Goal: Information Seeking & Learning: Check status

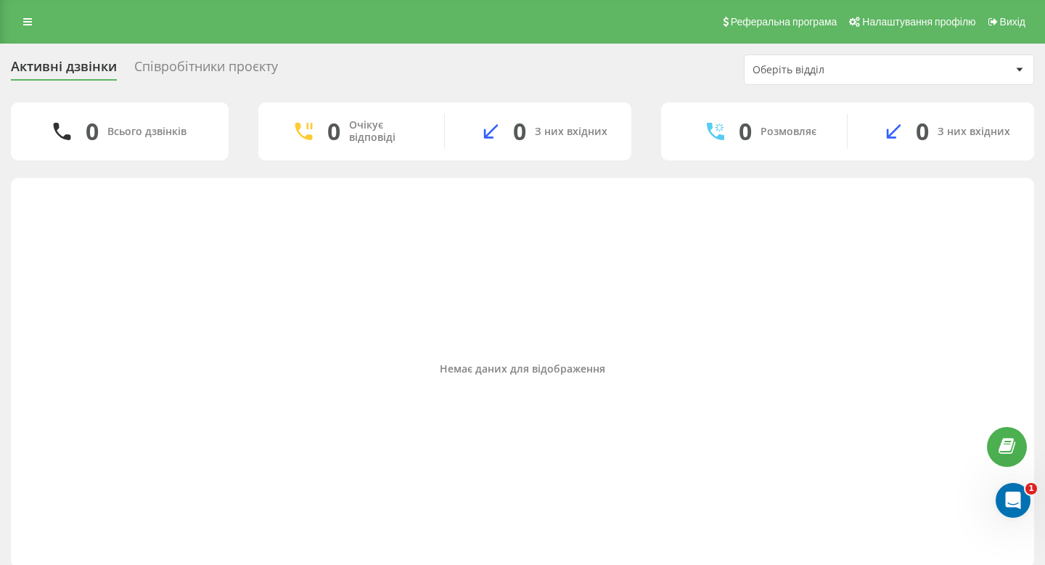
click at [213, 68] on div "Співробітники проєкту" at bounding box center [206, 70] width 144 height 23
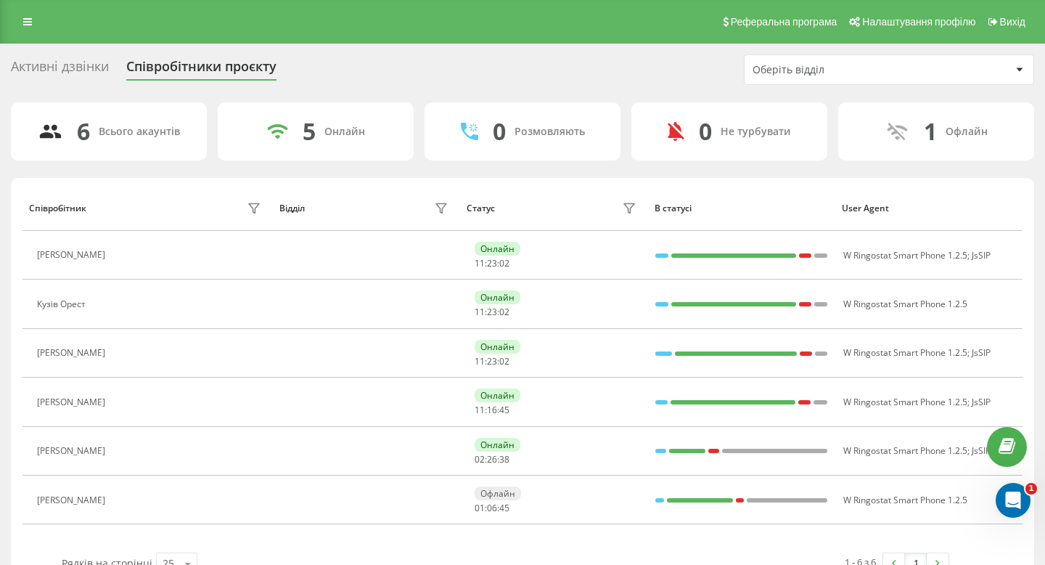
click at [89, 65] on div "Активні дзвінки" at bounding box center [60, 70] width 98 height 23
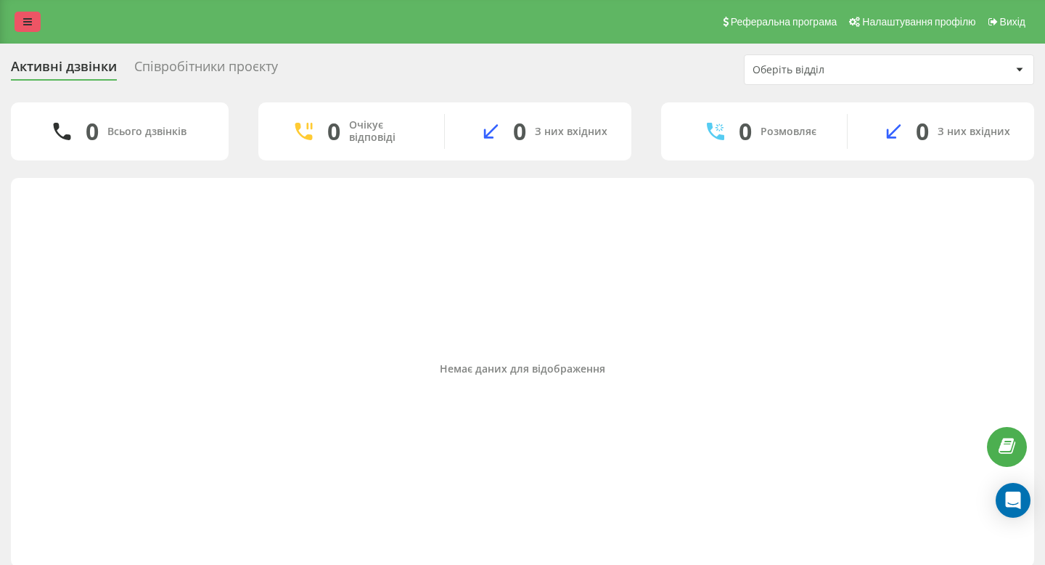
click at [34, 23] on link at bounding box center [28, 22] width 26 height 20
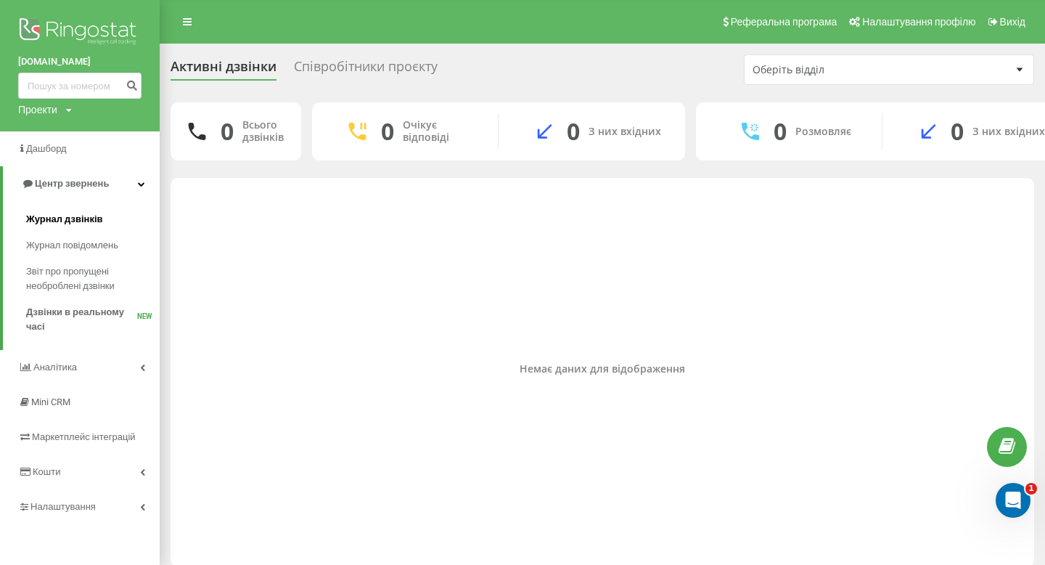
click at [100, 225] on span "Журнал дзвінків" at bounding box center [64, 219] width 77 height 15
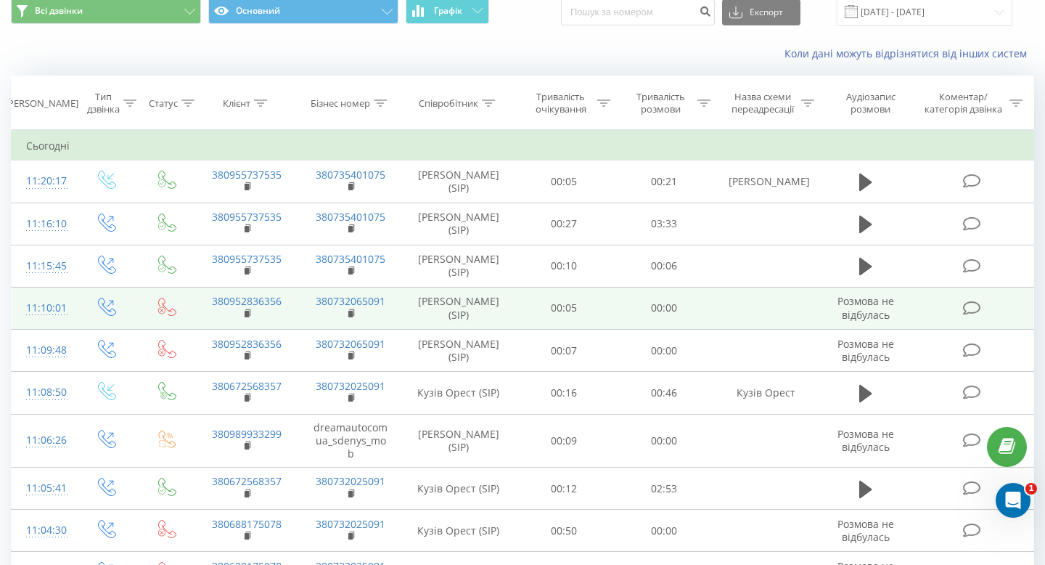
scroll to position [167, 0]
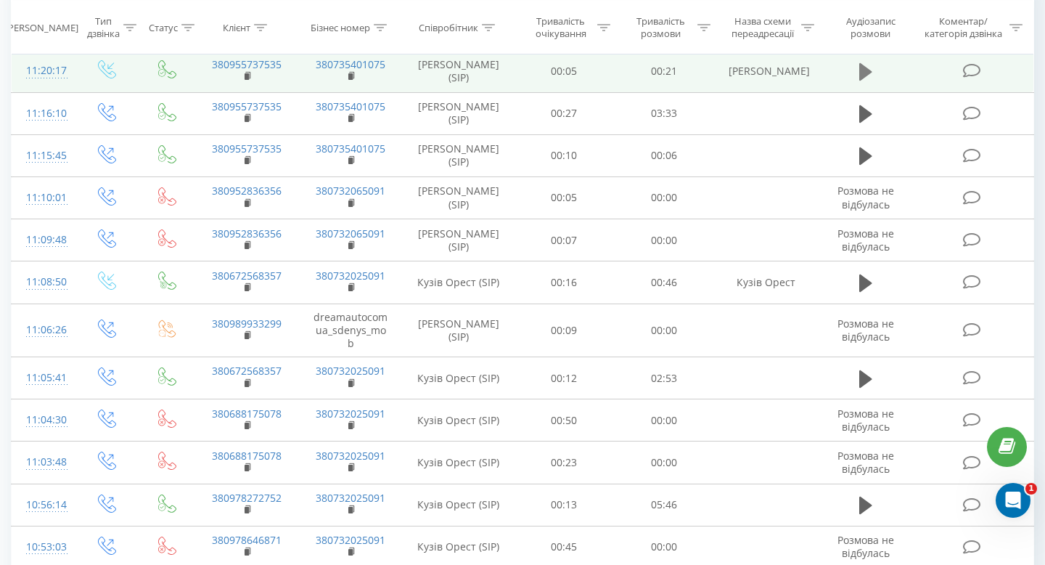
click at [869, 70] on icon at bounding box center [865, 71] width 13 height 17
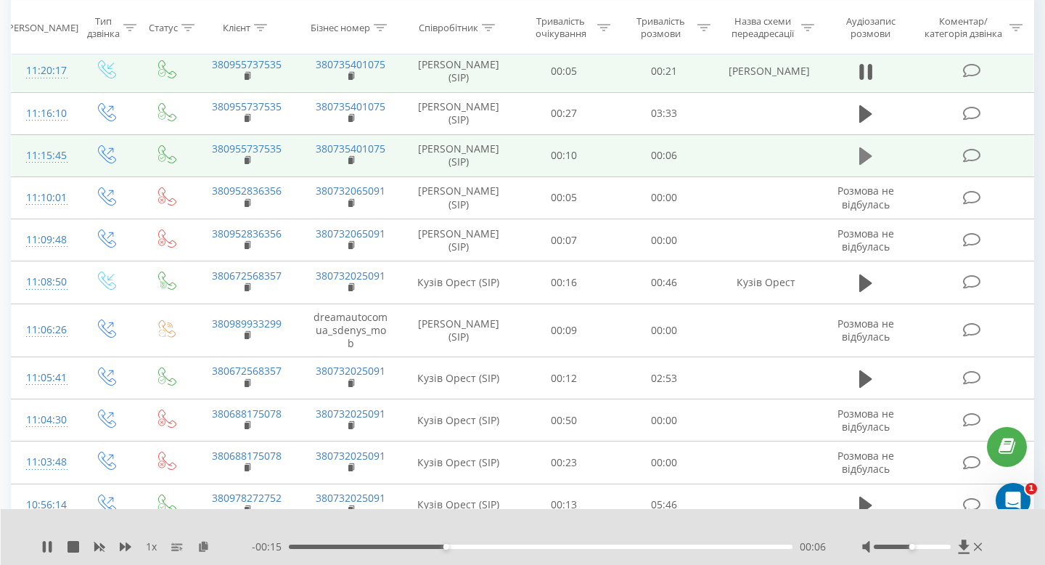
click at [865, 159] on icon at bounding box center [865, 155] width 13 height 17
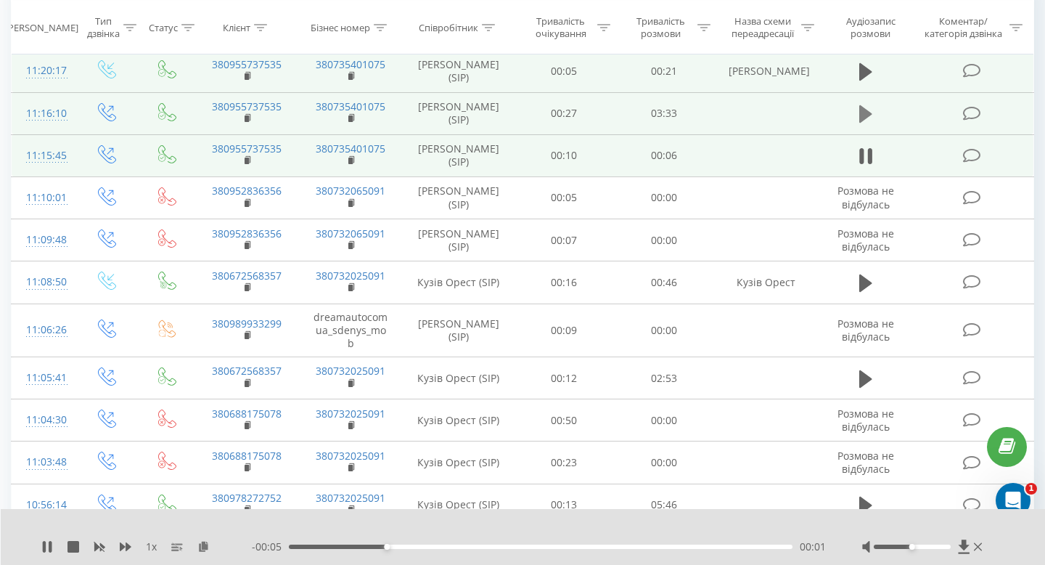
click at [863, 111] on icon at bounding box center [865, 113] width 13 height 17
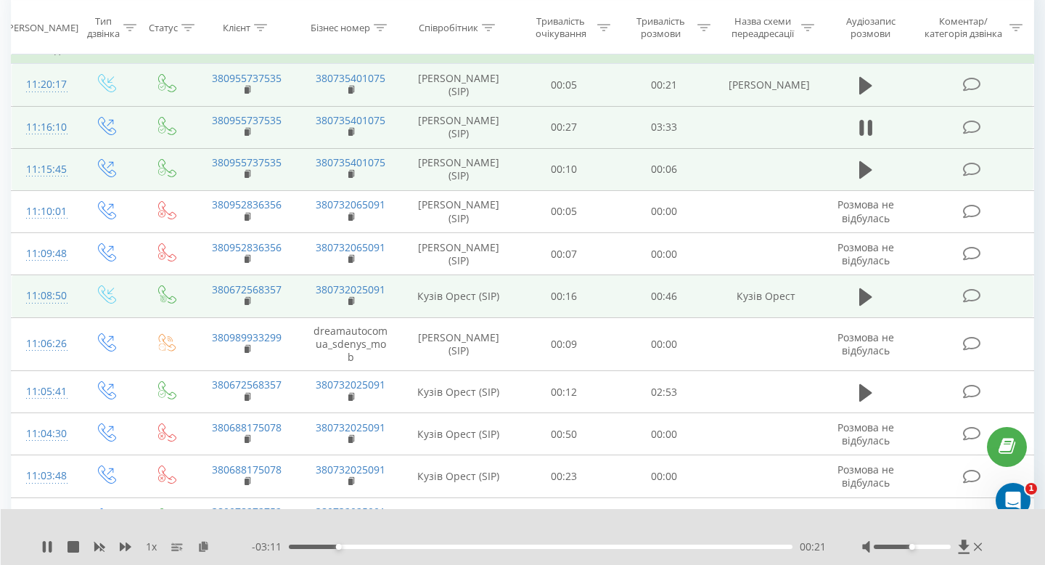
scroll to position [187, 0]
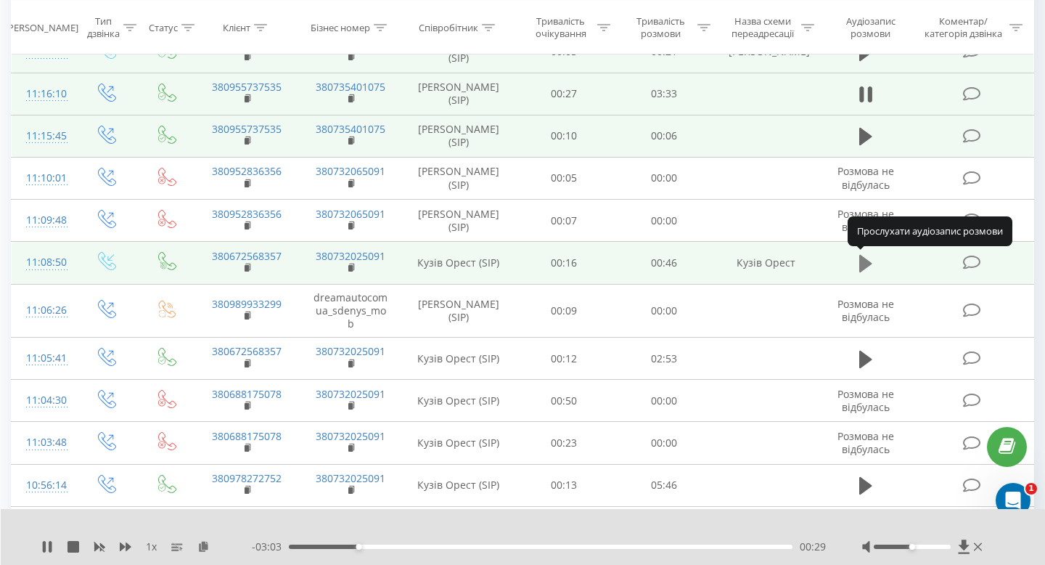
click at [865, 268] on icon at bounding box center [865, 263] width 13 height 17
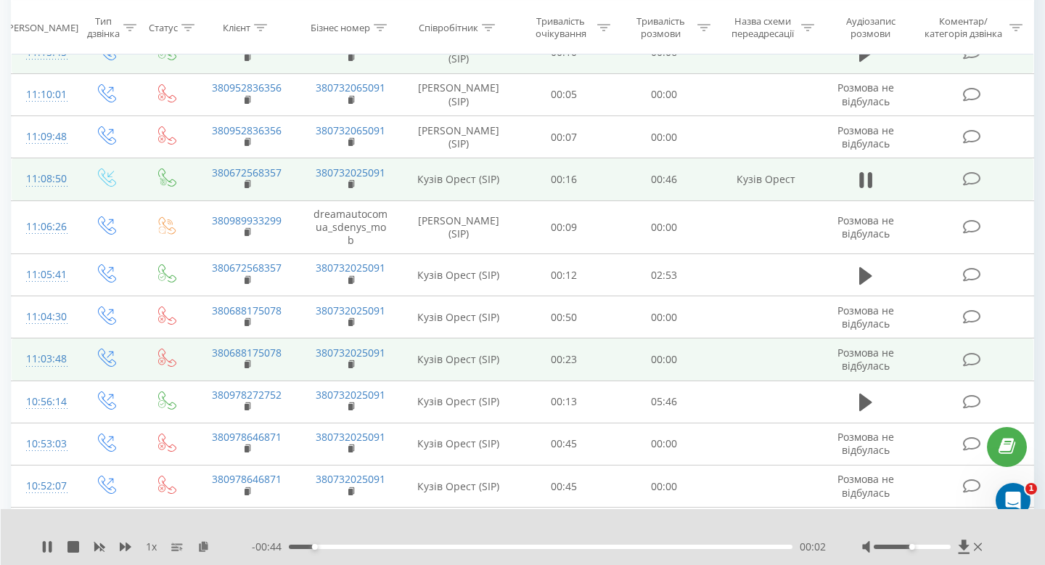
scroll to position [271, 0]
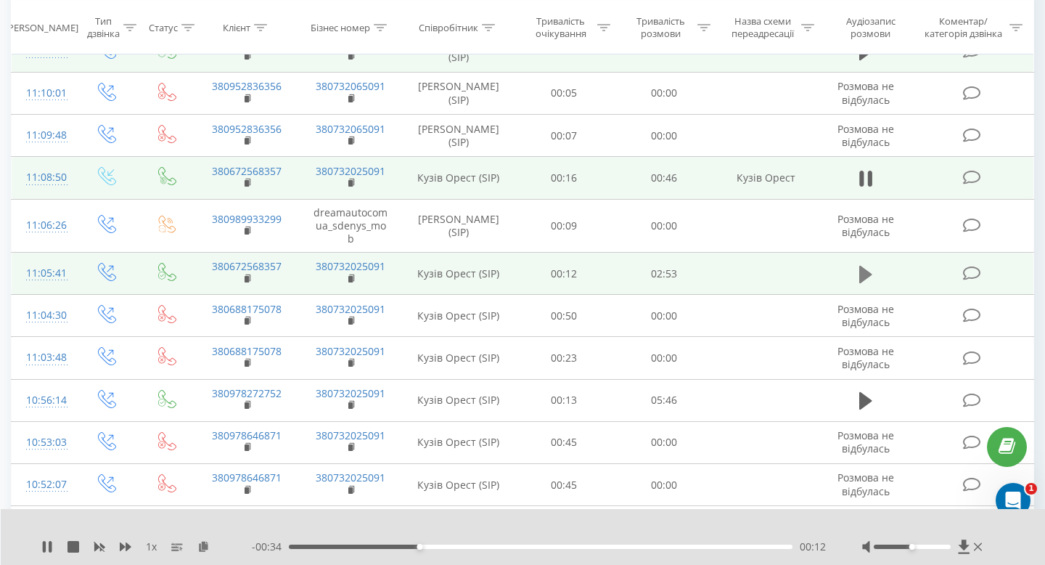
click at [865, 275] on icon at bounding box center [865, 273] width 13 height 17
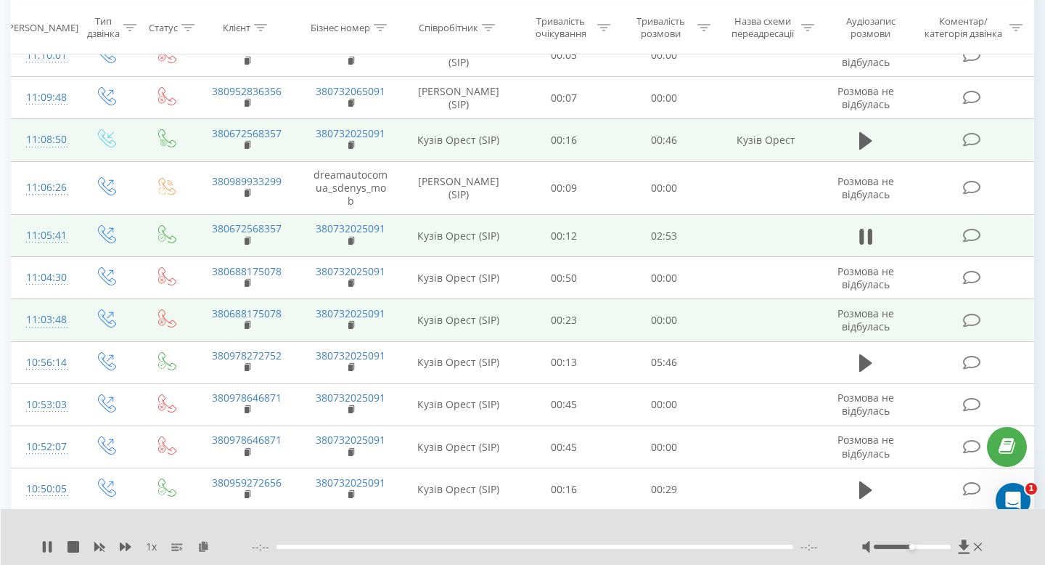
scroll to position [311, 0]
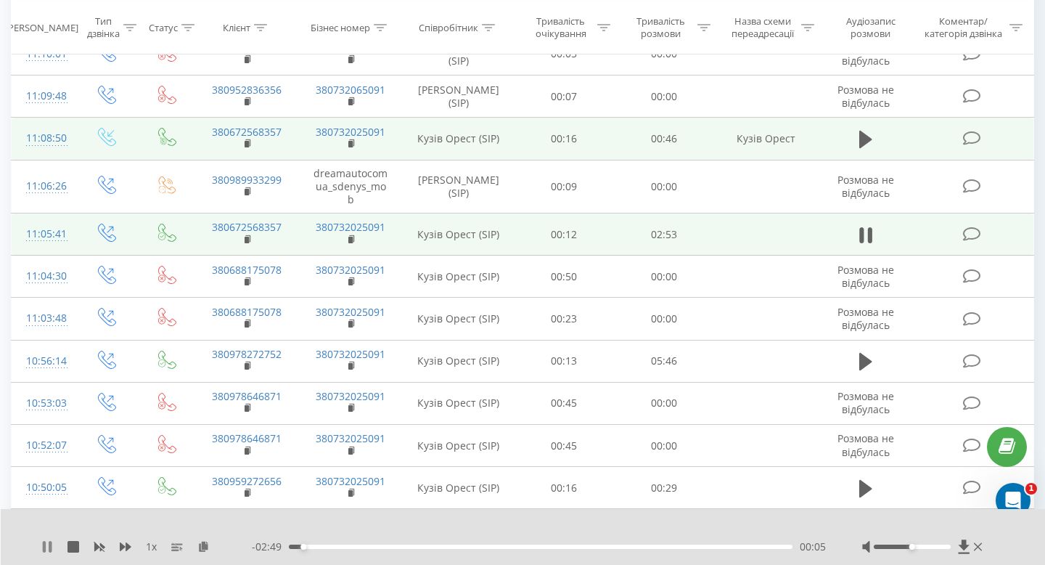
click at [50, 544] on icon at bounding box center [50, 547] width 3 height 12
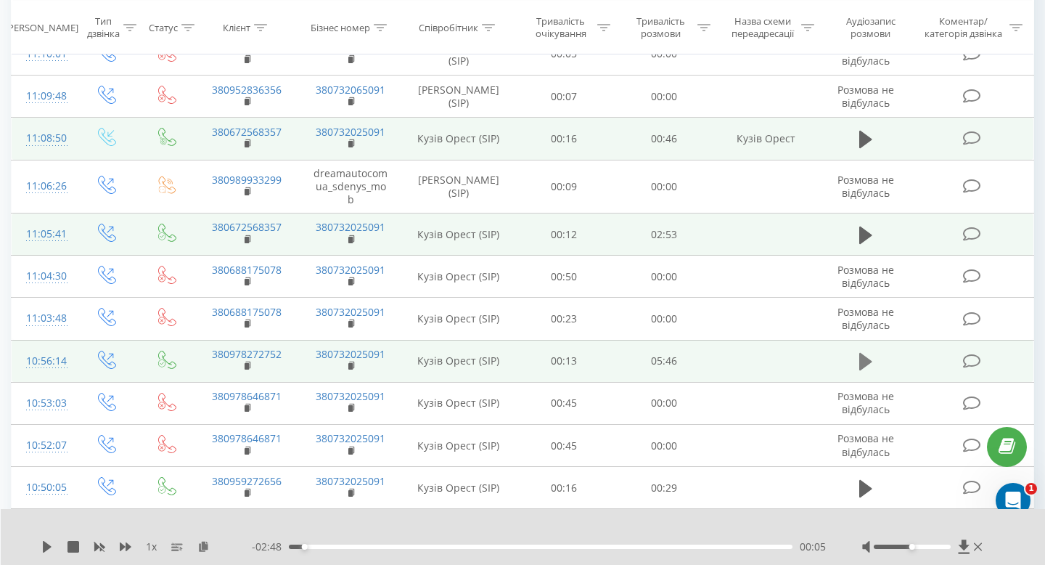
click at [870, 357] on icon at bounding box center [865, 361] width 13 height 20
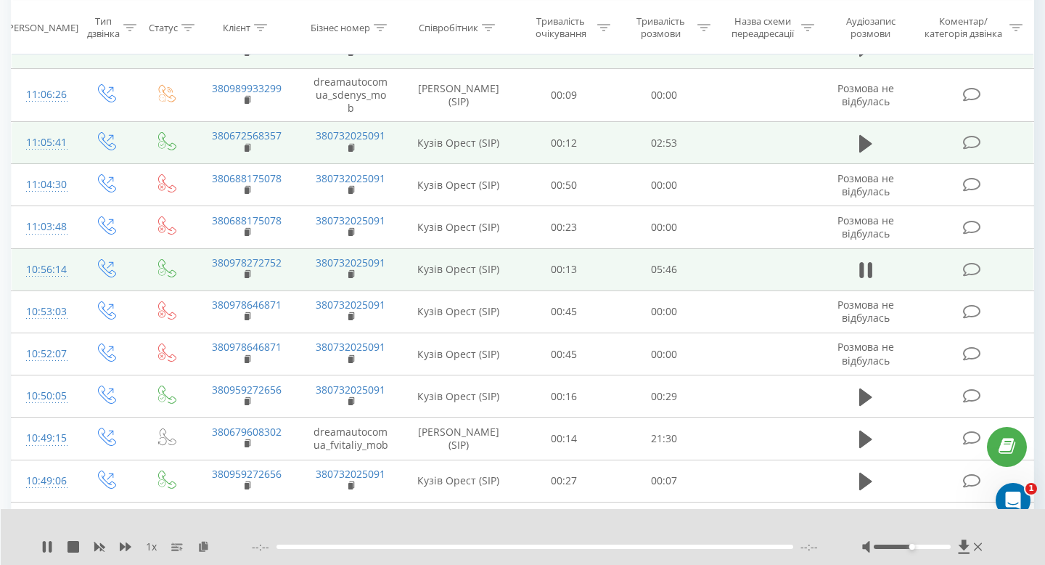
scroll to position [403, 0]
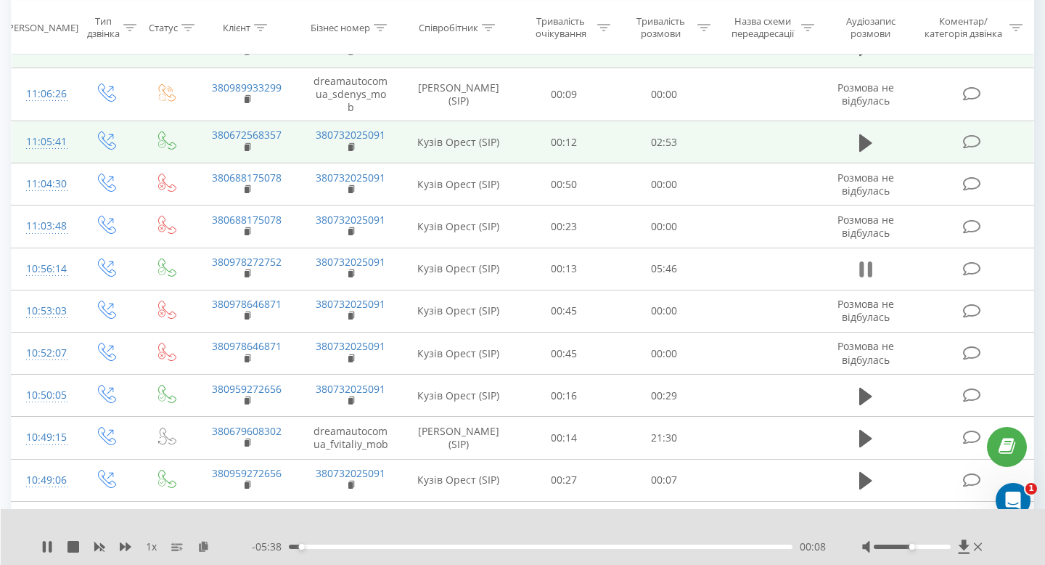
click at [867, 264] on icon at bounding box center [865, 269] width 13 height 20
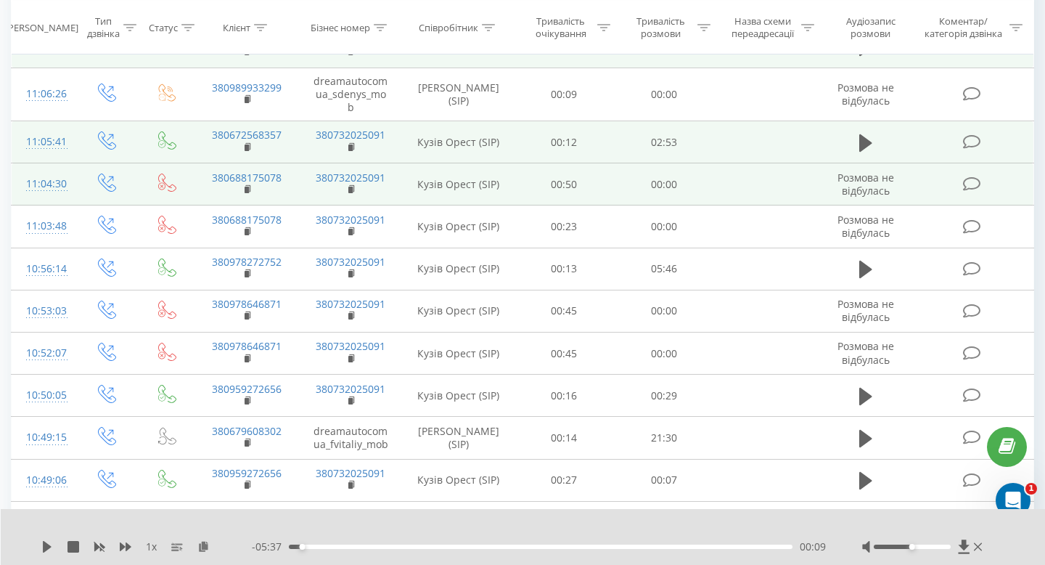
scroll to position [338, 0]
